Goal: Check status: Check status

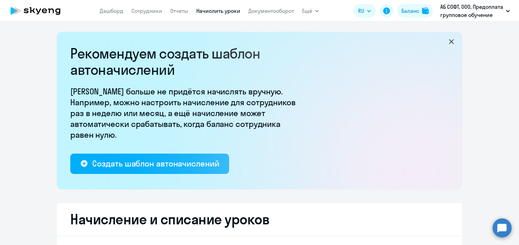
select select "10"
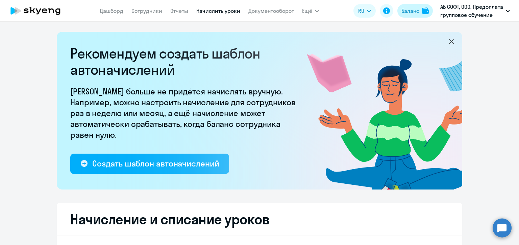
click at [416, 8] on div "Баланс" at bounding box center [411, 11] width 18 height 8
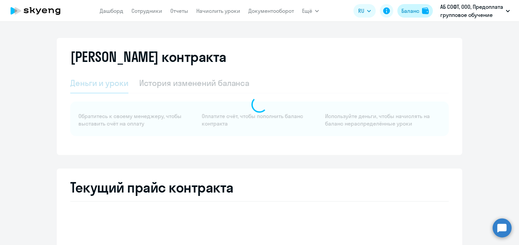
select select "english_adult_not_native_speaker"
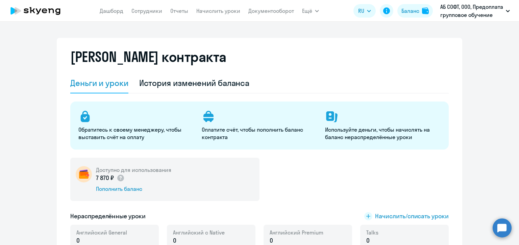
scroll to position [68, 0]
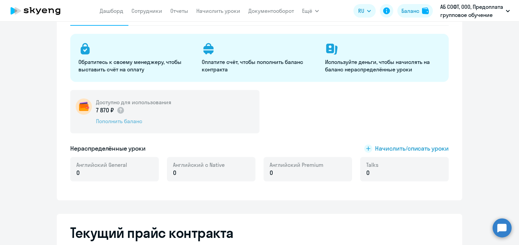
click at [125, 122] on div "Пополнить баланс" at bounding box center [133, 120] width 75 height 7
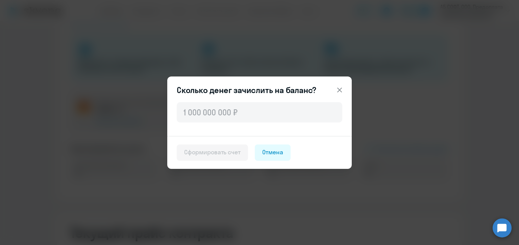
click at [343, 91] on icon at bounding box center [340, 90] width 8 height 8
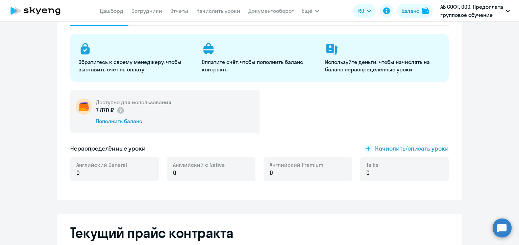
scroll to position [0, 0]
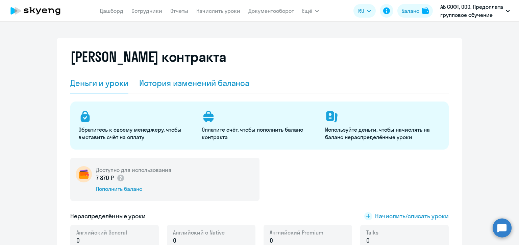
click at [180, 88] on div "История изменений баланса" at bounding box center [194, 83] width 111 height 20
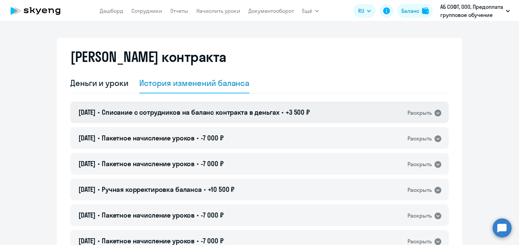
scroll to position [68, 0]
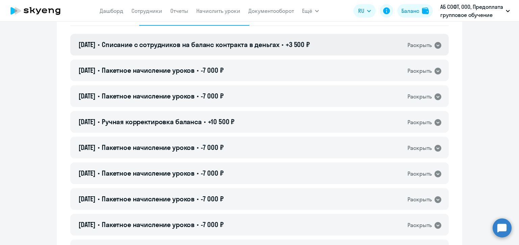
click at [363, 45] on div "[DATE] • Списание с сотрудников на баланс контракта в деньгах • +3 500 ₽ Раскры…" at bounding box center [259, 45] width 379 height 22
